Goal: Find contact information: Obtain details needed to contact an individual or organization

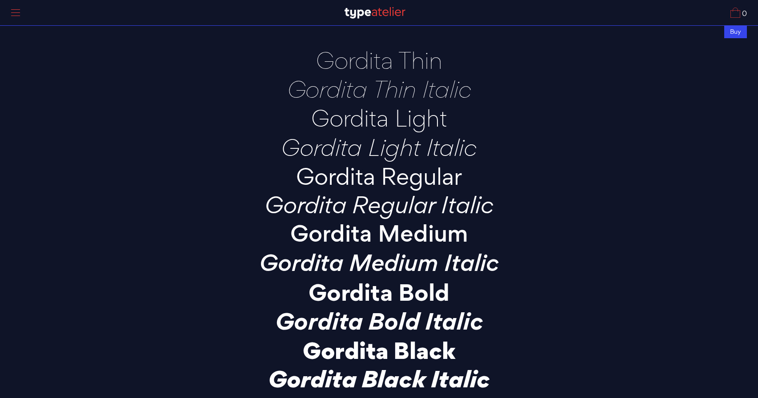
scroll to position [3044, 0]
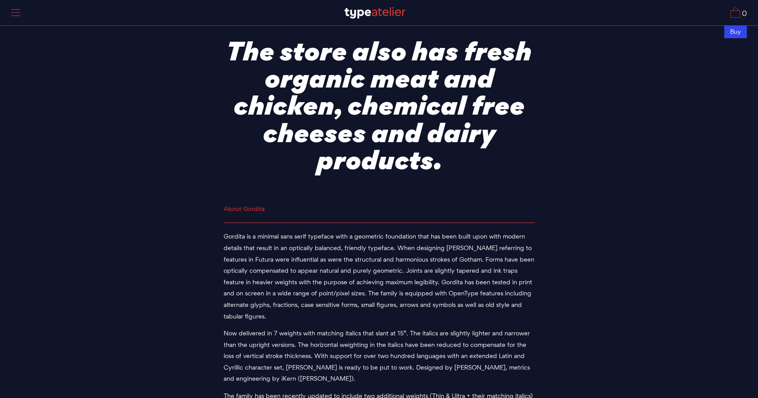
click at [636, 170] on div "The store also has fresh organic meat and chicken, chemical free cheeses and da…" at bounding box center [378, 102] width 755 height 156
click at [510, 280] on p "Gordita is a minimal sans serif typeface with a geometric foundation that has b…" at bounding box center [378, 276] width 311 height 91
click at [387, 246] on p "Gordita is a minimal sans serif typeface with a geometric foundation that has b…" at bounding box center [378, 276] width 311 height 91
click at [396, 240] on p "Gordita is a minimal sans serif typeface with a geometric foundation that has b…" at bounding box center [378, 276] width 311 height 91
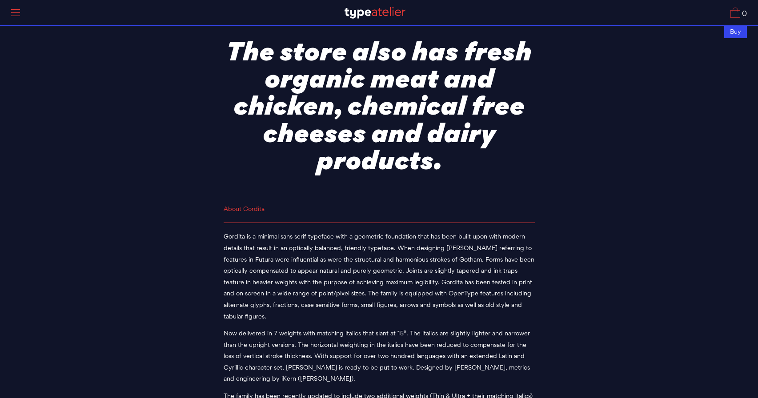
click at [378, 11] on img at bounding box center [374, 13] width 61 height 12
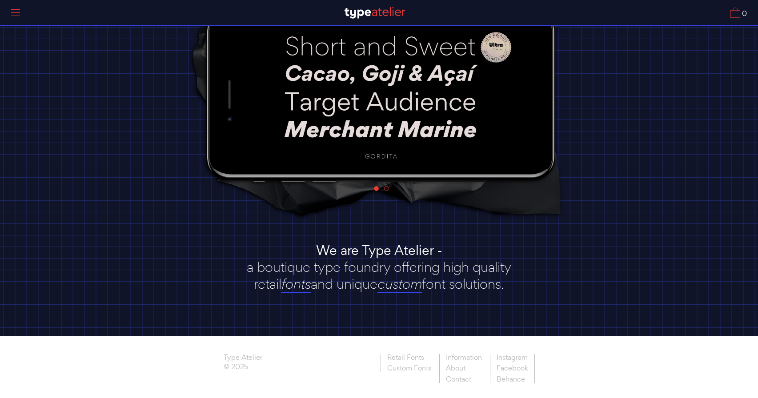
scroll to position [94, 0]
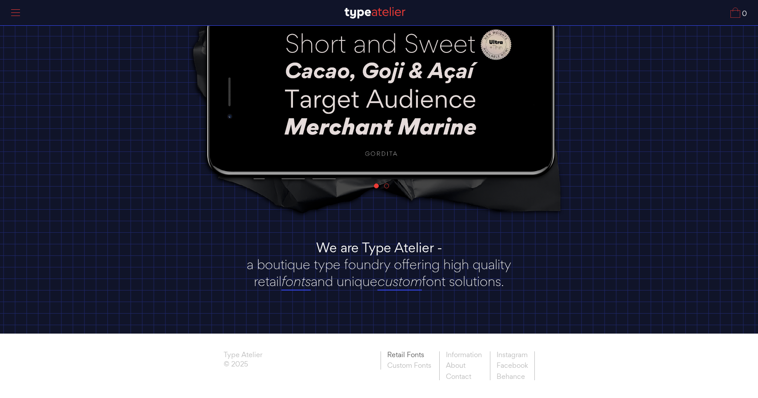
click at [416, 356] on link "Retail Fonts" at bounding box center [408, 355] width 57 height 9
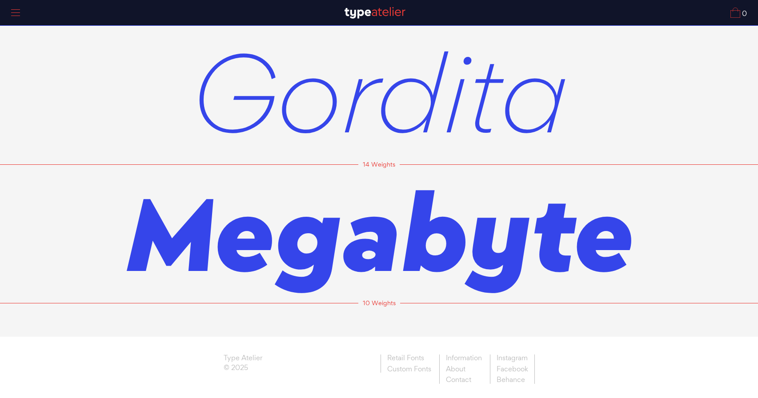
click at [413, 112] on span "Gordita" at bounding box center [378, 91] width 377 height 139
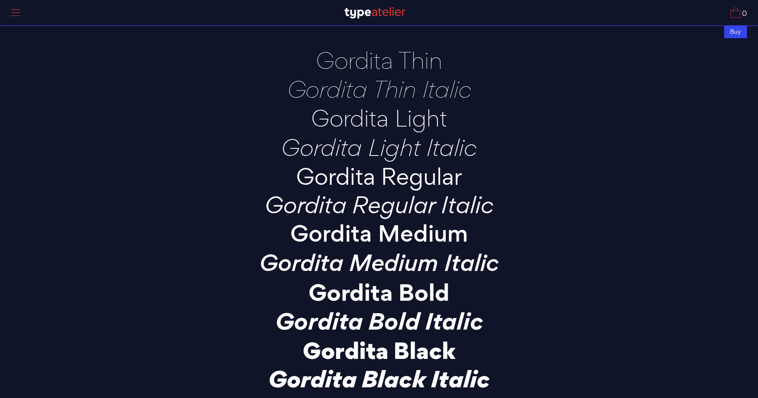
click at [15, 11] on div at bounding box center [15, 13] width 22 height 20
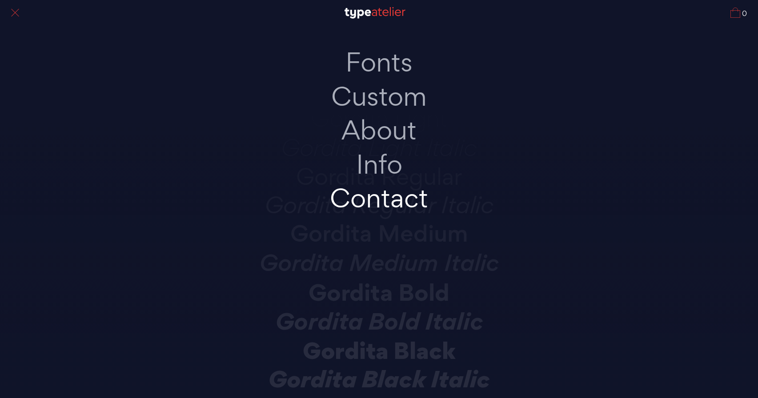
click at [388, 200] on link "Contact" at bounding box center [379, 198] width 187 height 34
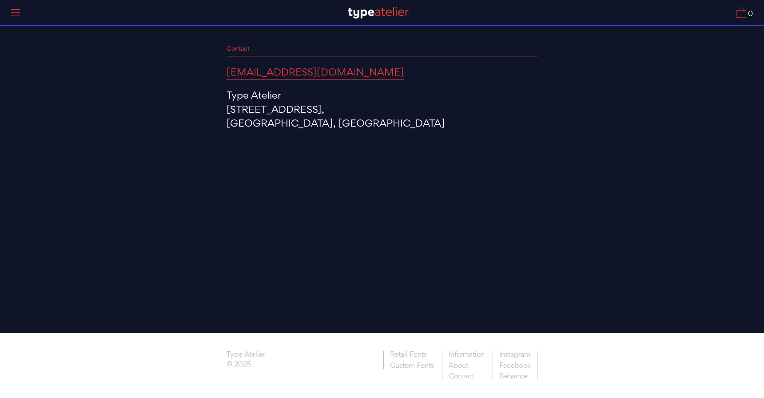
click at [276, 74] on link "[EMAIL_ADDRESS][DOMAIN_NAME]" at bounding box center [316, 72] width 178 height 14
drag, startPoint x: 320, startPoint y: 75, endPoint x: 221, endPoint y: 75, distance: 99.1
click at [221, 75] on div "Contact [EMAIL_ADDRESS][DOMAIN_NAME] Type Atelier [STREET_ADDRESS]" at bounding box center [382, 87] width 329 height 86
copy link "[EMAIL_ADDRESS][DOMAIN_NAME]"
